Goal: Task Accomplishment & Management: Complete application form

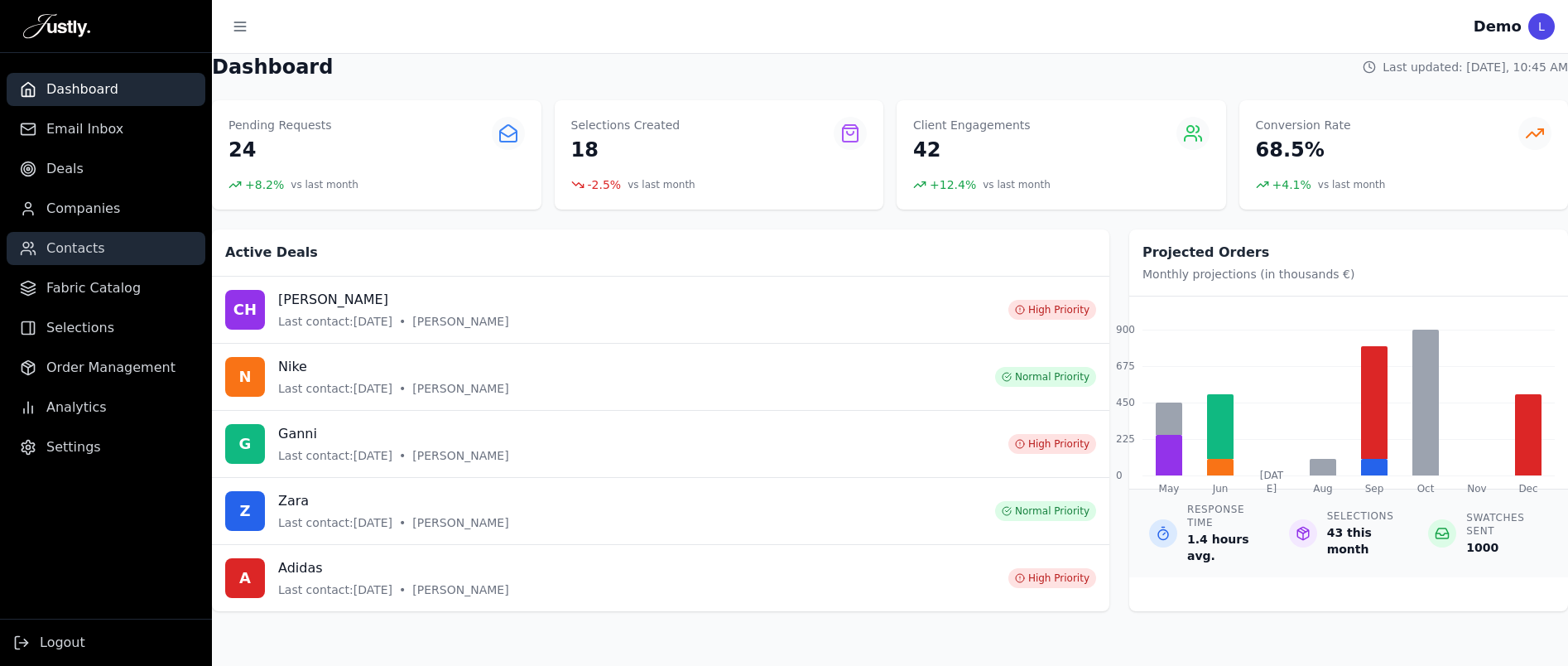
click at [100, 252] on span "Contacts" at bounding box center [75, 249] width 59 height 20
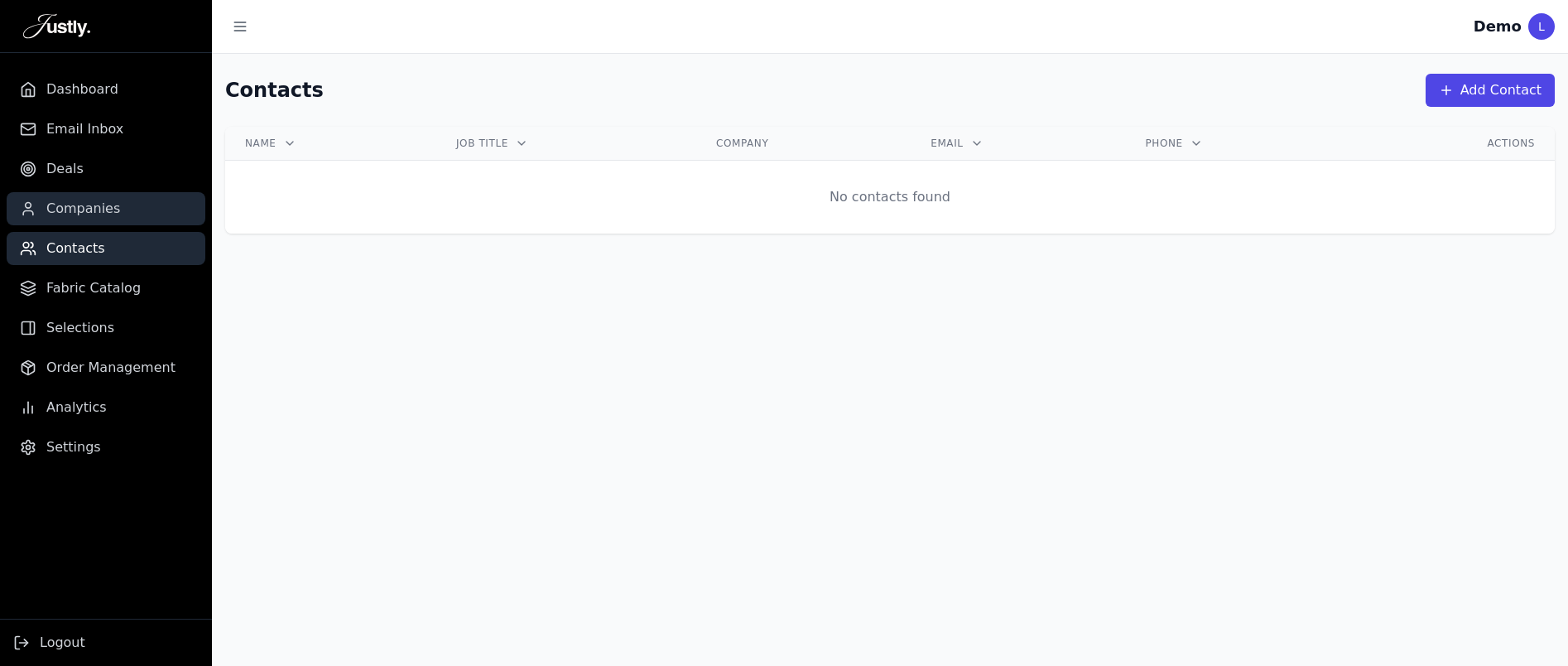
click at [100, 218] on span "Companies" at bounding box center [83, 209] width 74 height 20
click at [80, 251] on span "Contacts" at bounding box center [75, 249] width 59 height 20
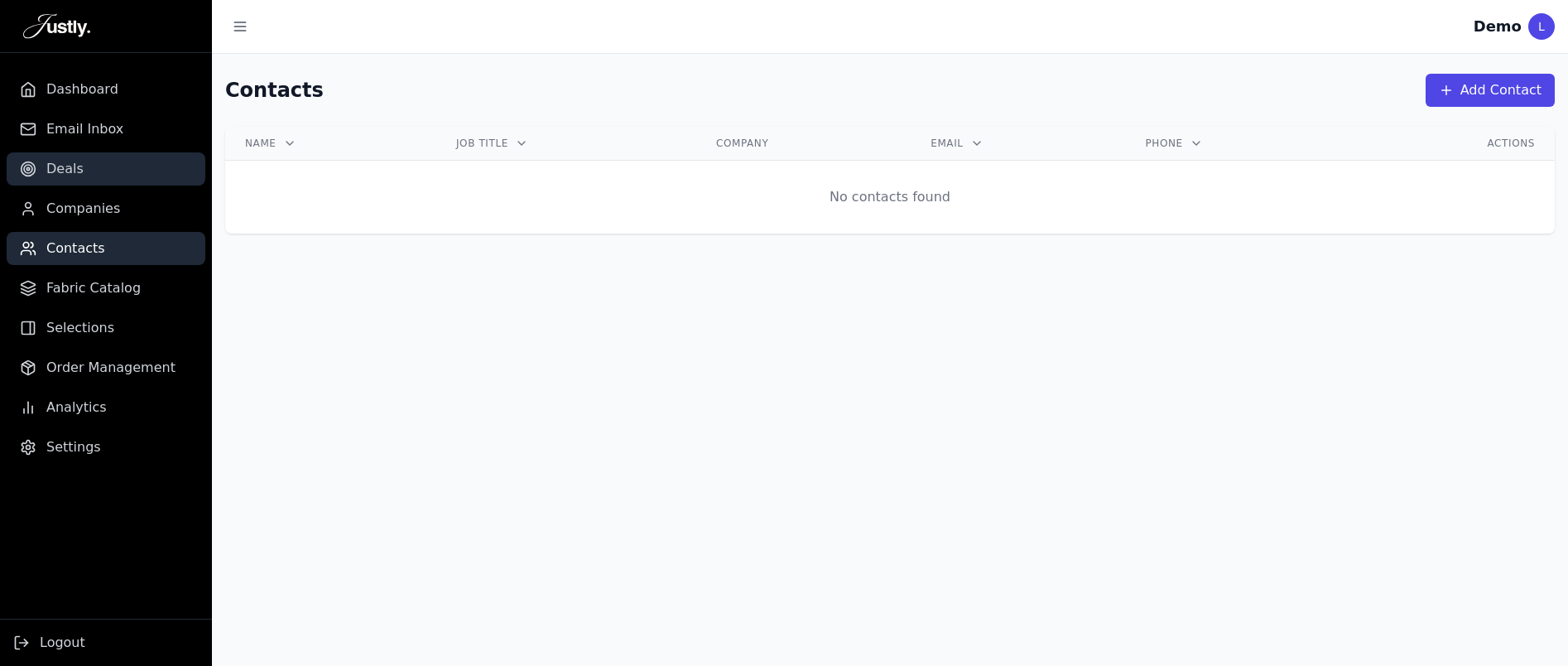
click at [79, 158] on link "Deals" at bounding box center [105, 169] width 198 height 34
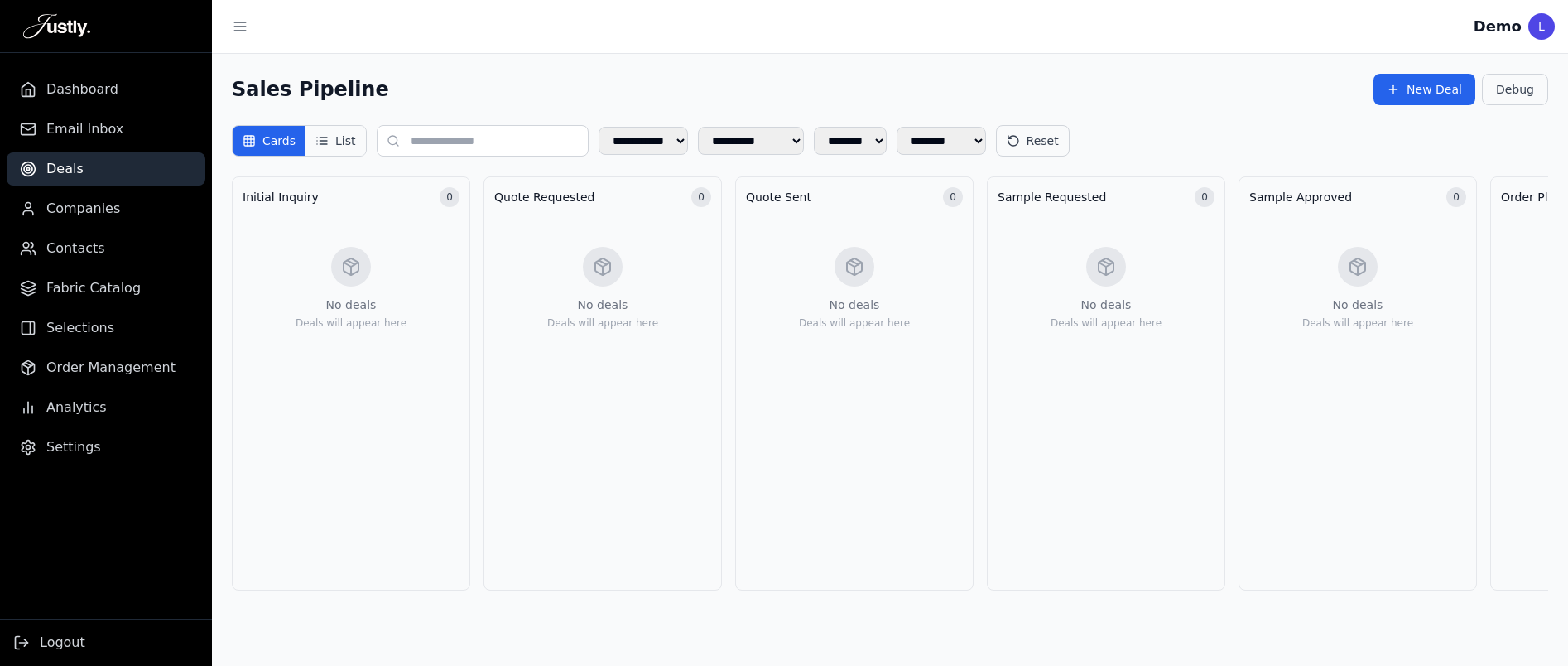
click at [337, 141] on button "List" at bounding box center [335, 141] width 59 height 30
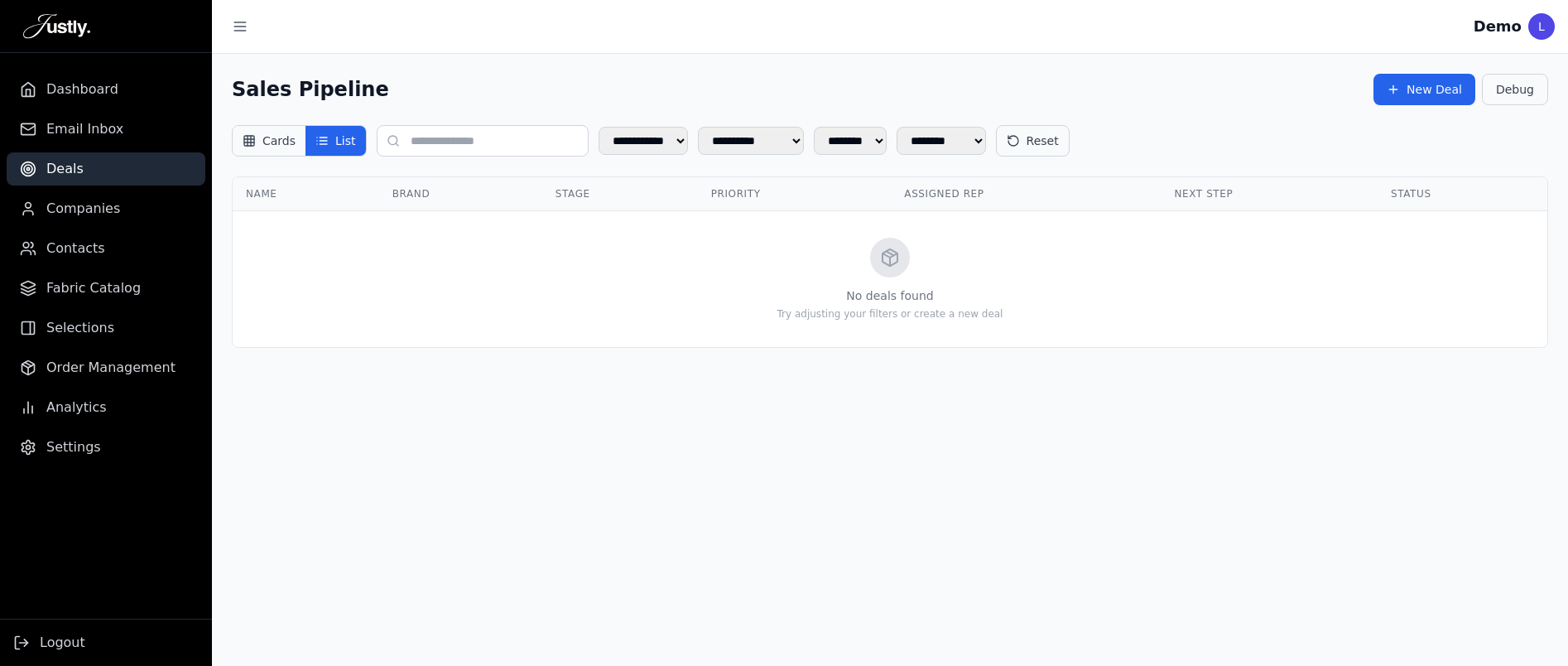
click at [261, 142] on button "Cards" at bounding box center [269, 141] width 73 height 30
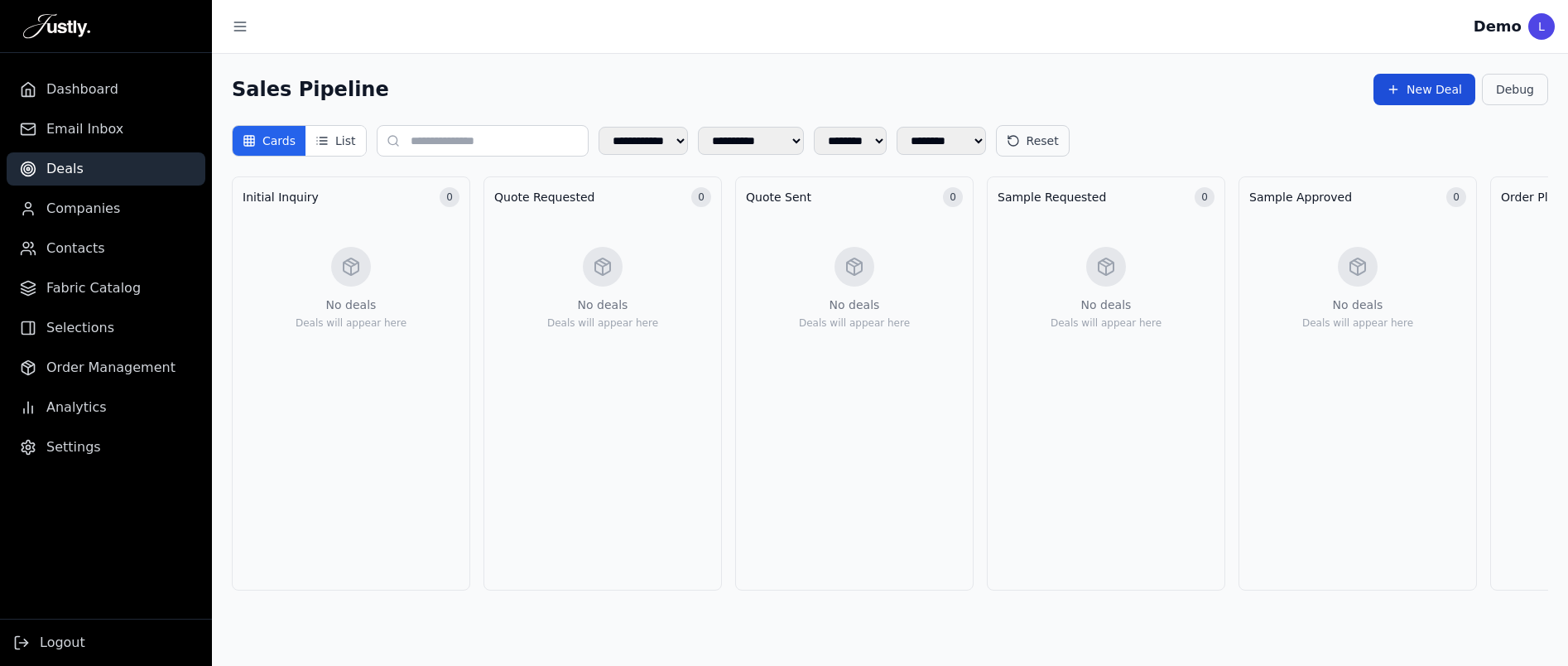
click at [1422, 79] on button "New Deal" at bounding box center [1425, 90] width 102 height 32
select select "******"
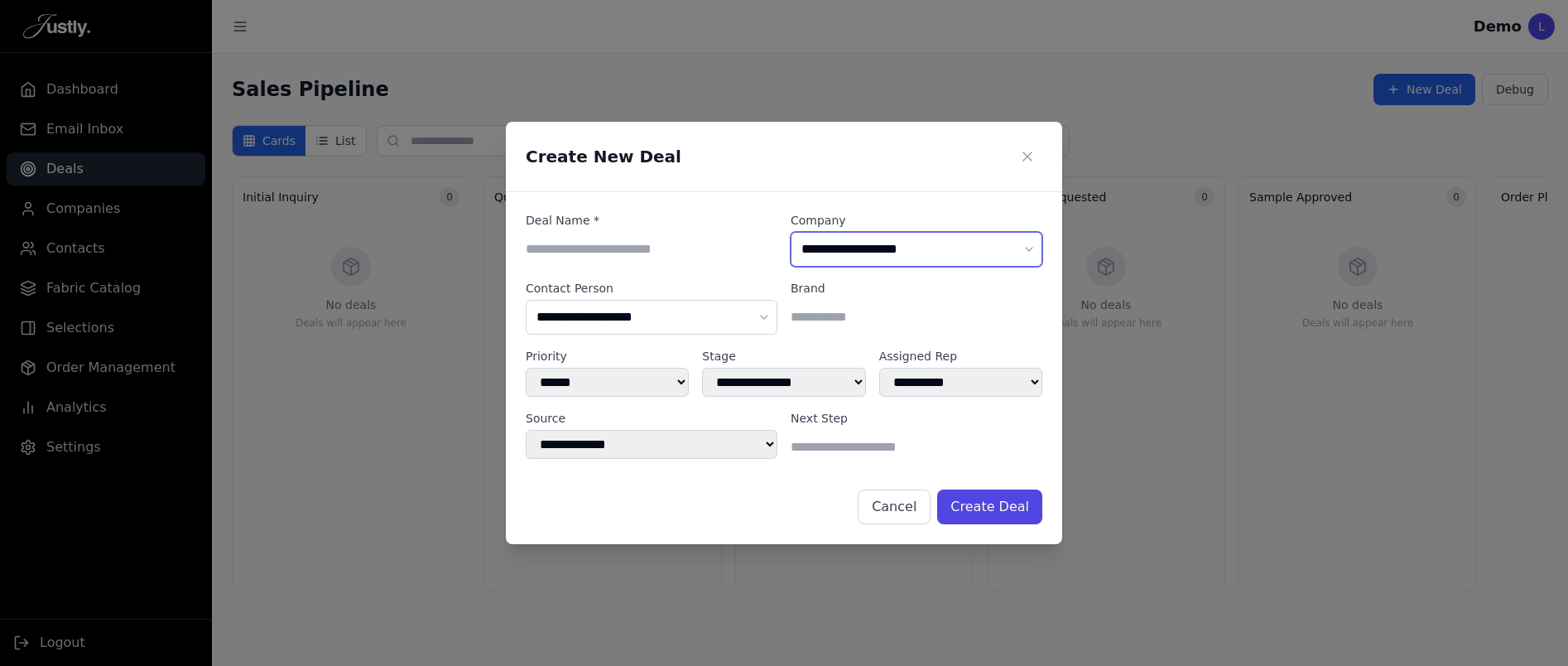
click at [889, 250] on select "**********" at bounding box center [916, 250] width 252 height 35
click at [790, 232] on select "**********" at bounding box center [916, 250] width 252 height 35
click at [1020, 148] on icon at bounding box center [1027, 157] width 17 height 17
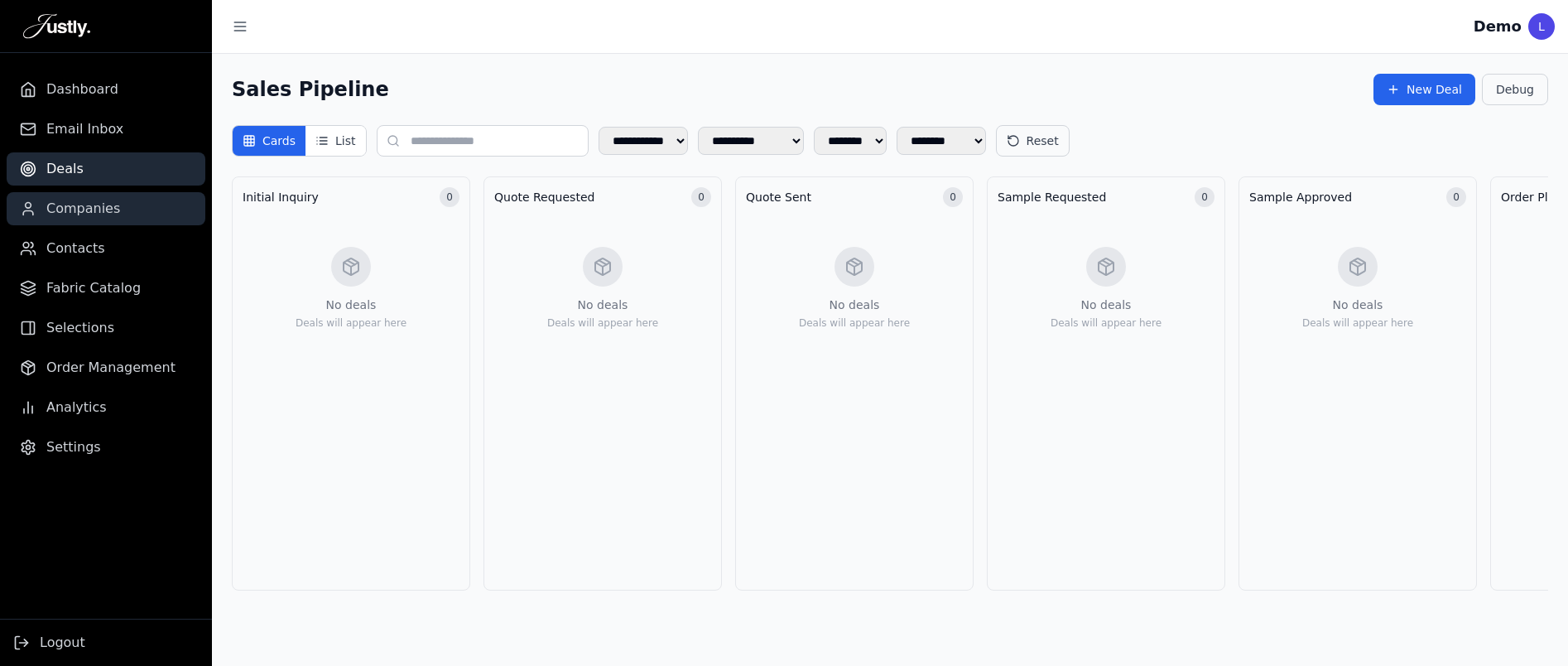
click at [110, 222] on link "Companies" at bounding box center [105, 209] width 198 height 34
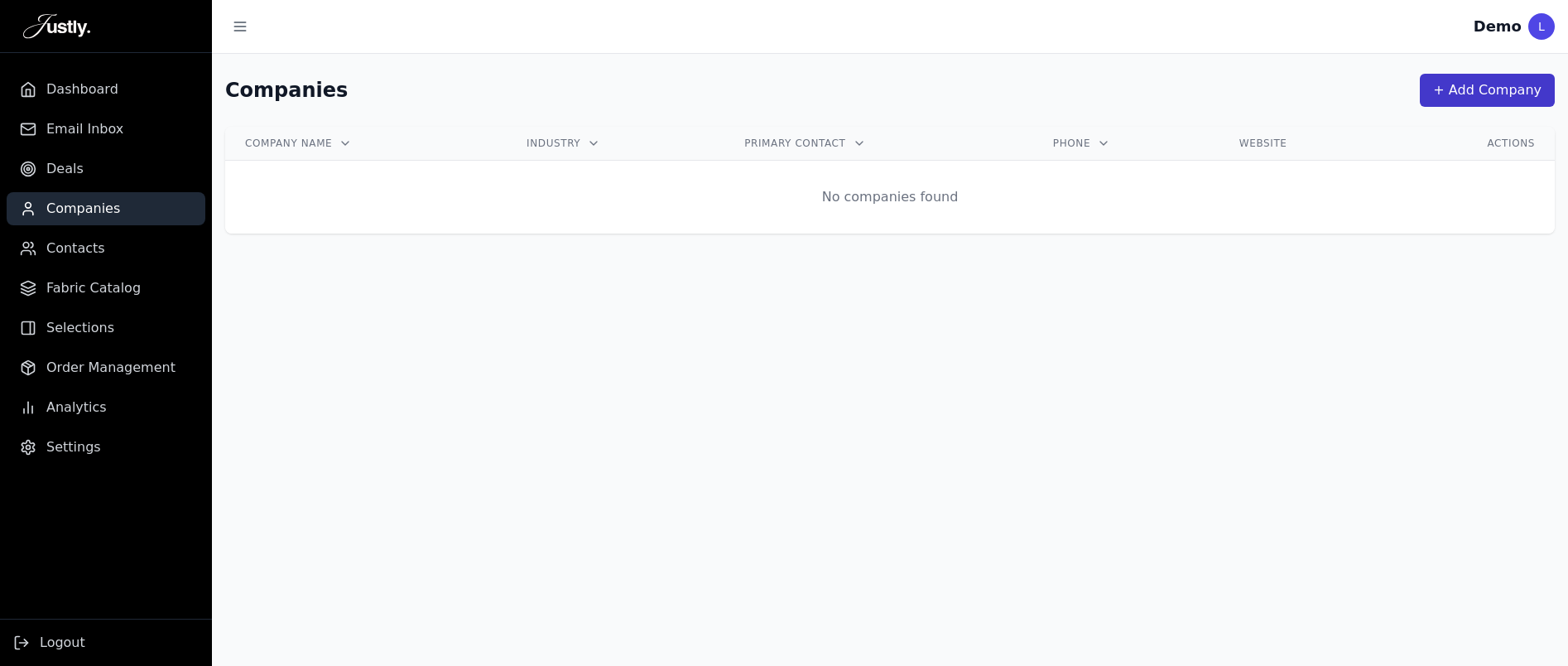
click at [1497, 96] on button "+ Add Company" at bounding box center [1487, 90] width 135 height 34
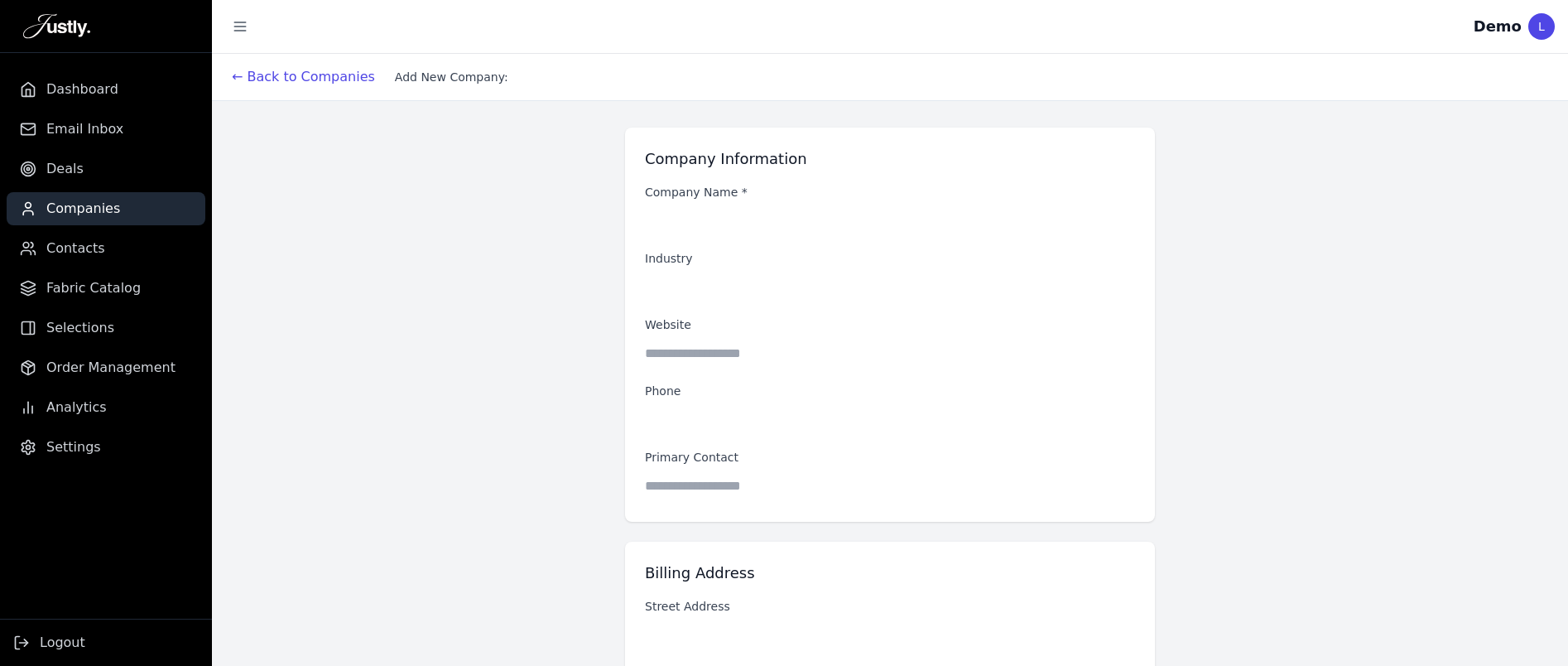
click at [732, 222] on input at bounding box center [889, 220] width 490 height 34
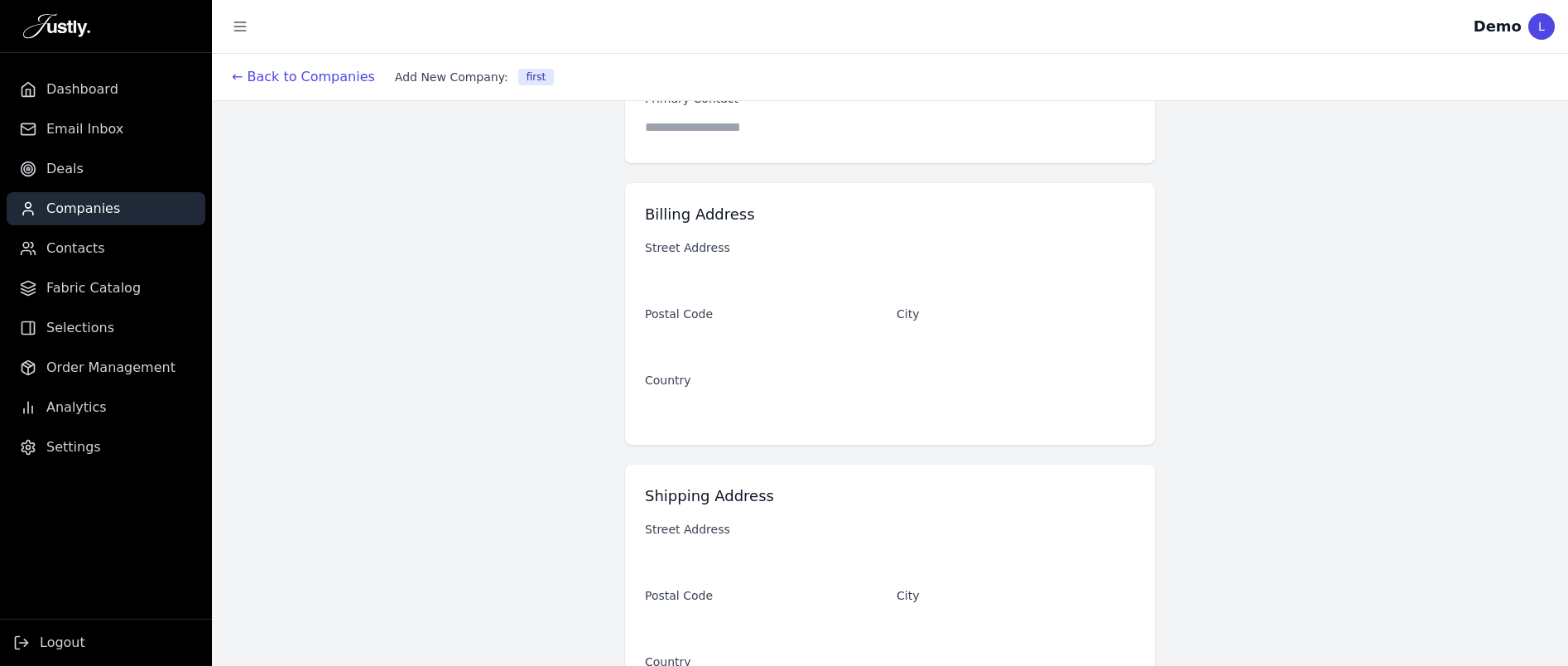
scroll to position [474, 0]
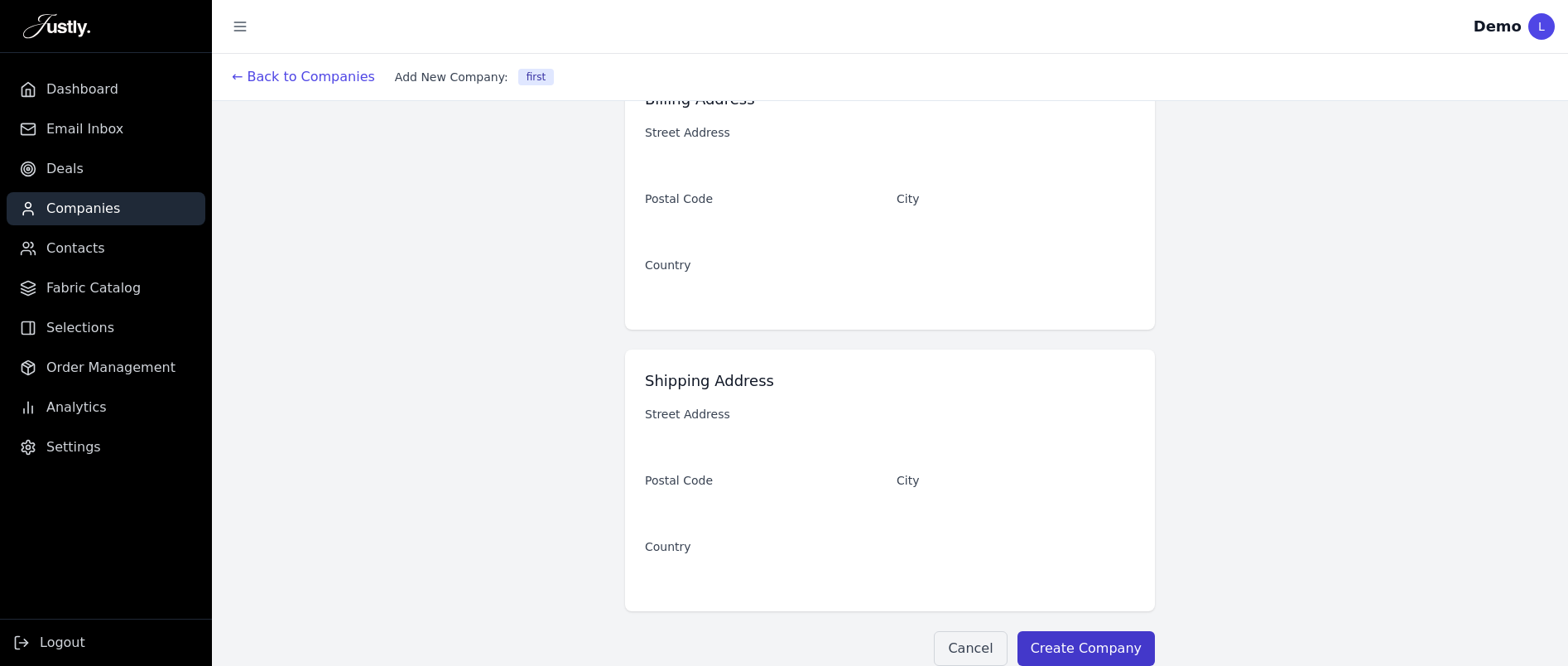
type input "*****"
click at [1070, 641] on button "Create Company" at bounding box center [1086, 649] width 137 height 35
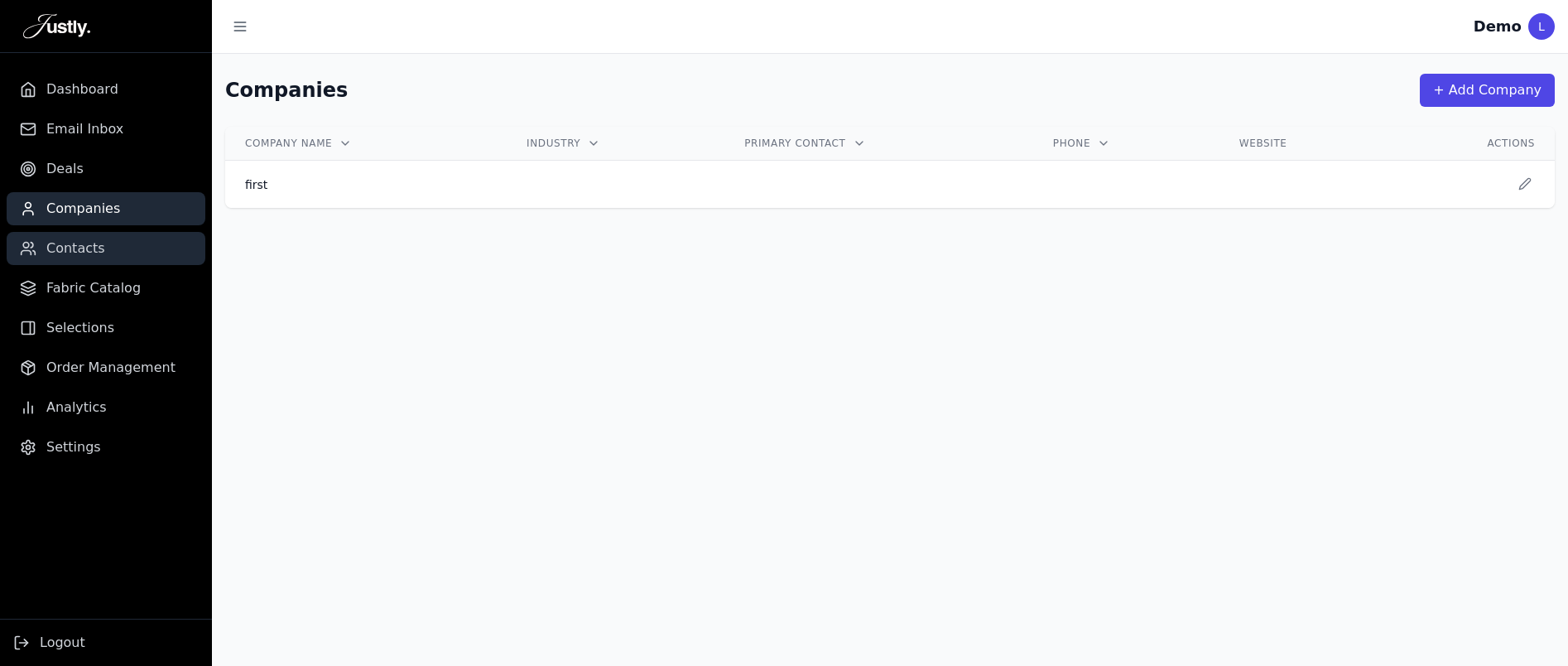
click at [95, 250] on span "Contacts" at bounding box center [75, 249] width 59 height 20
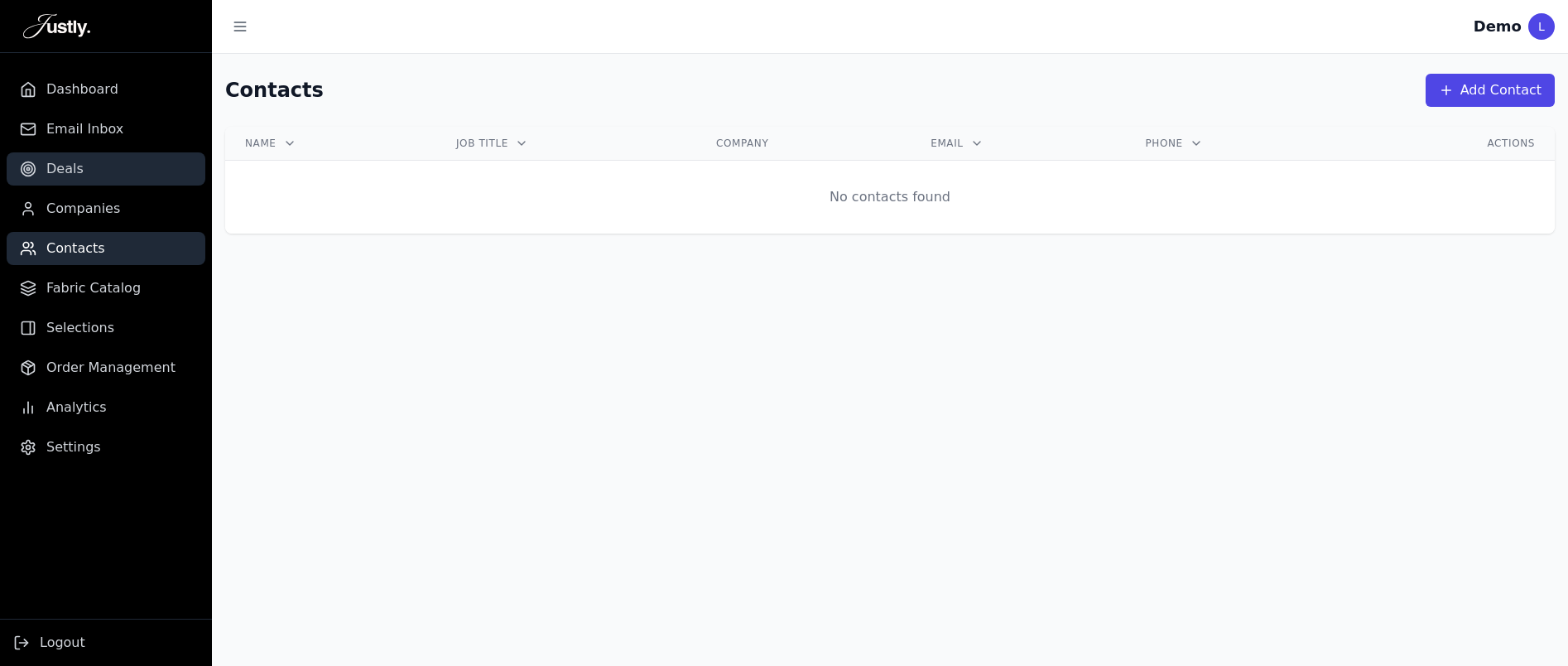
click at [87, 157] on link "Deals" at bounding box center [105, 169] width 198 height 34
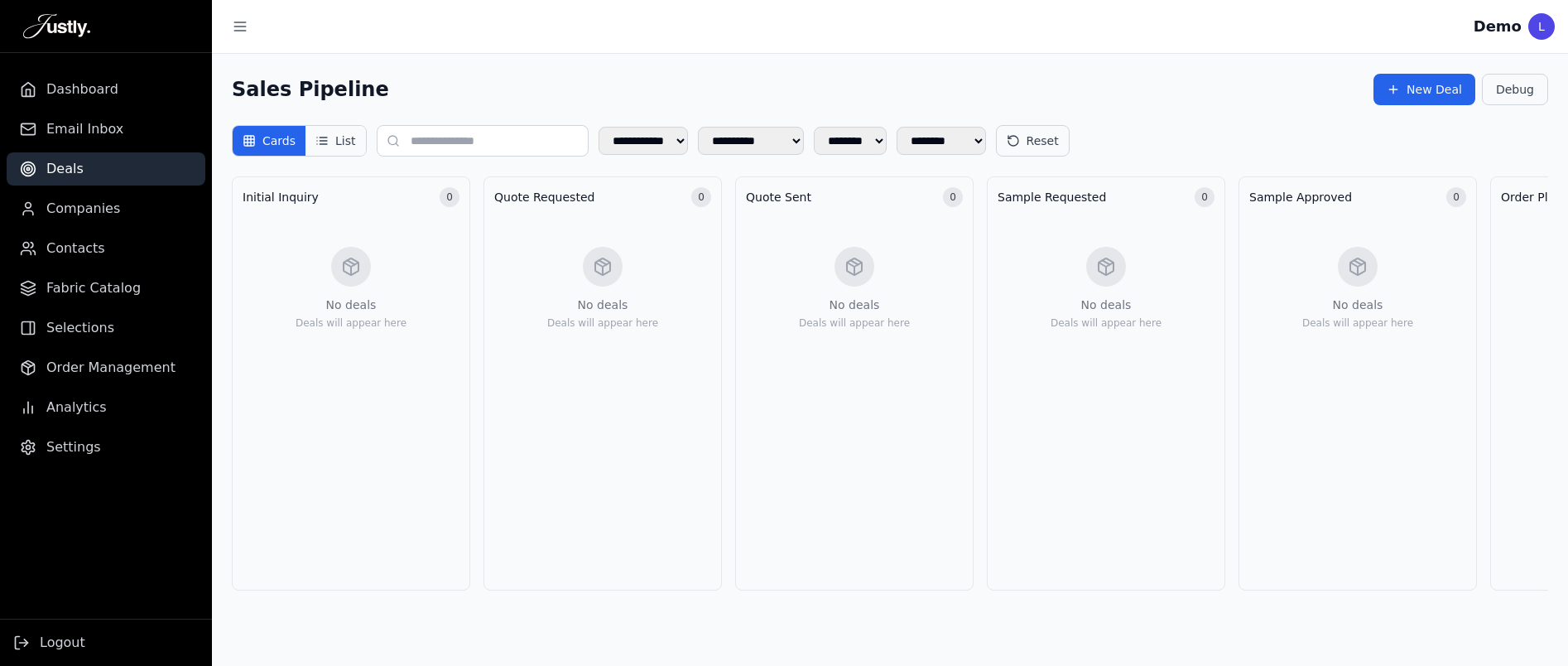
click at [336, 144] on button "List" at bounding box center [335, 141] width 59 height 30
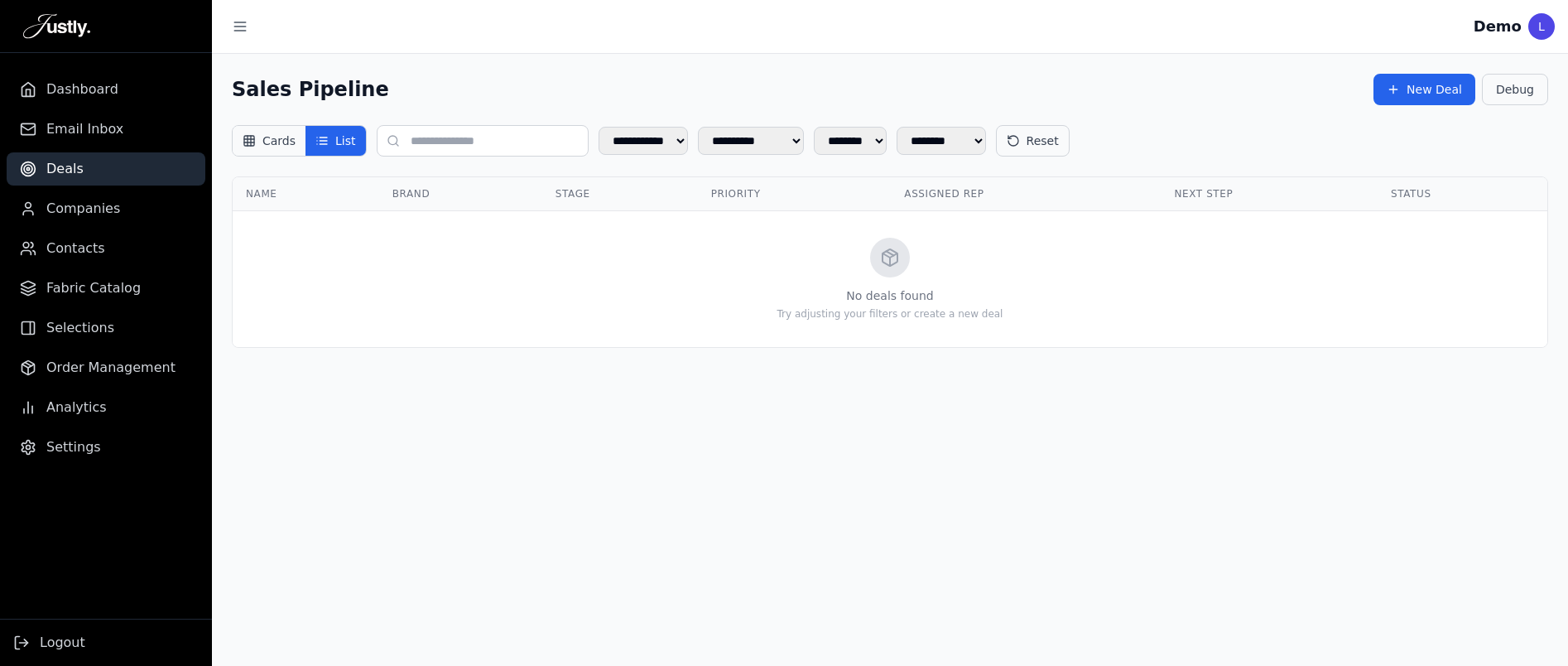
click at [263, 141] on button "Cards" at bounding box center [269, 141] width 73 height 30
